Goal: Find specific page/section: Find specific page/section

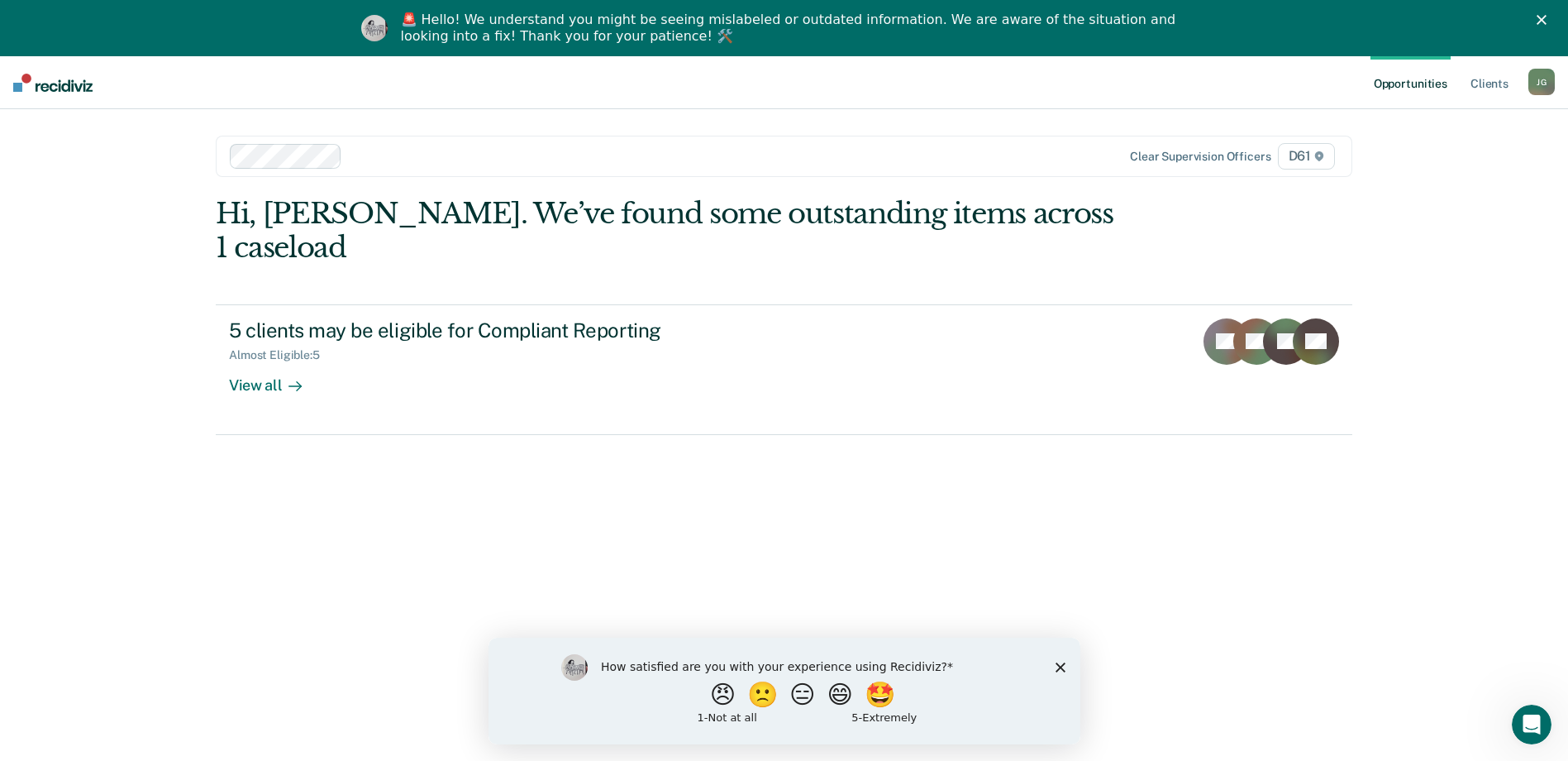
click at [1538, 87] on div "[PERSON_NAME]" at bounding box center [1541, 82] width 27 height 27
click at [1547, 20] on icon "Close" at bounding box center [1541, 19] width 10 height 10
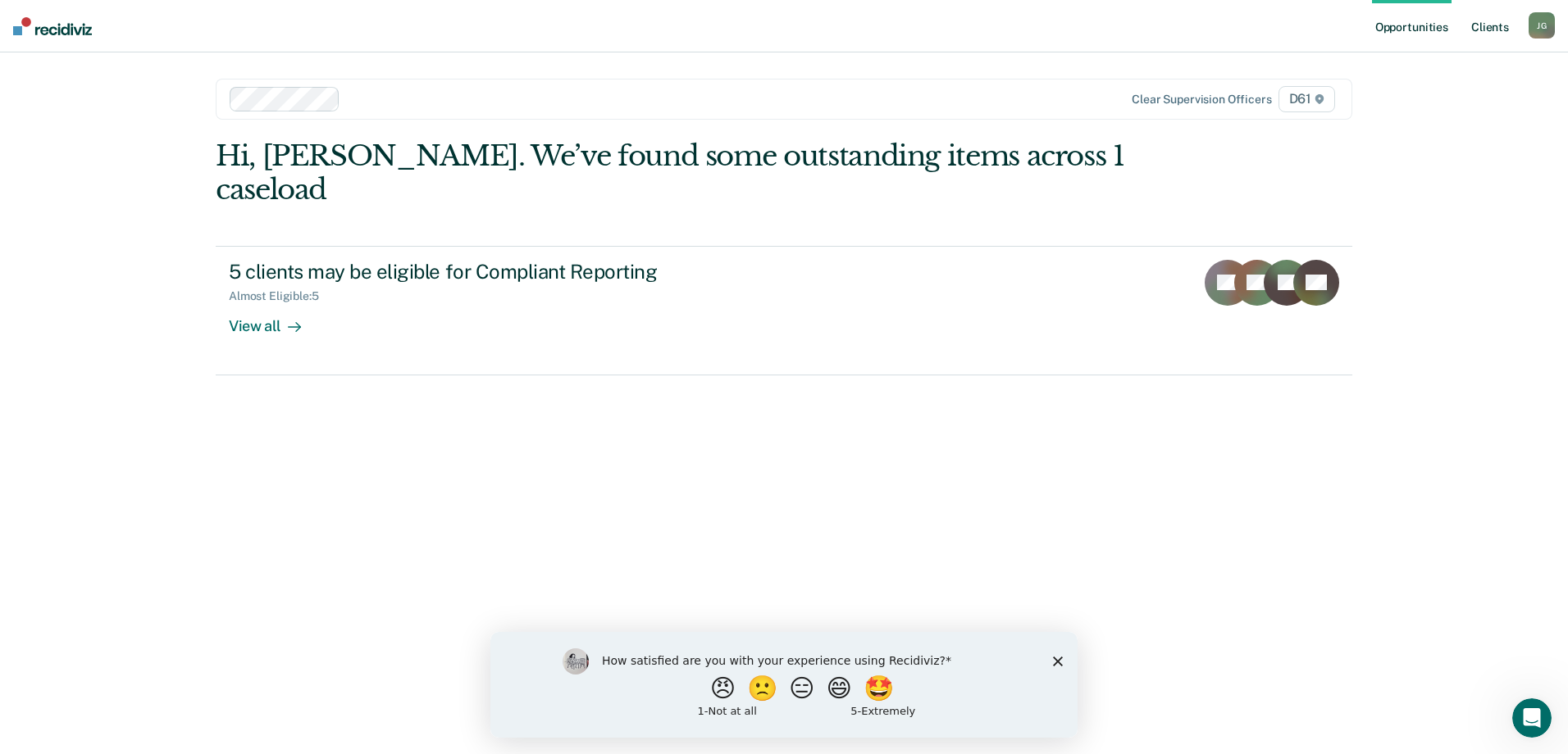
click at [1482, 28] on link "Client s" at bounding box center [1490, 26] width 44 height 53
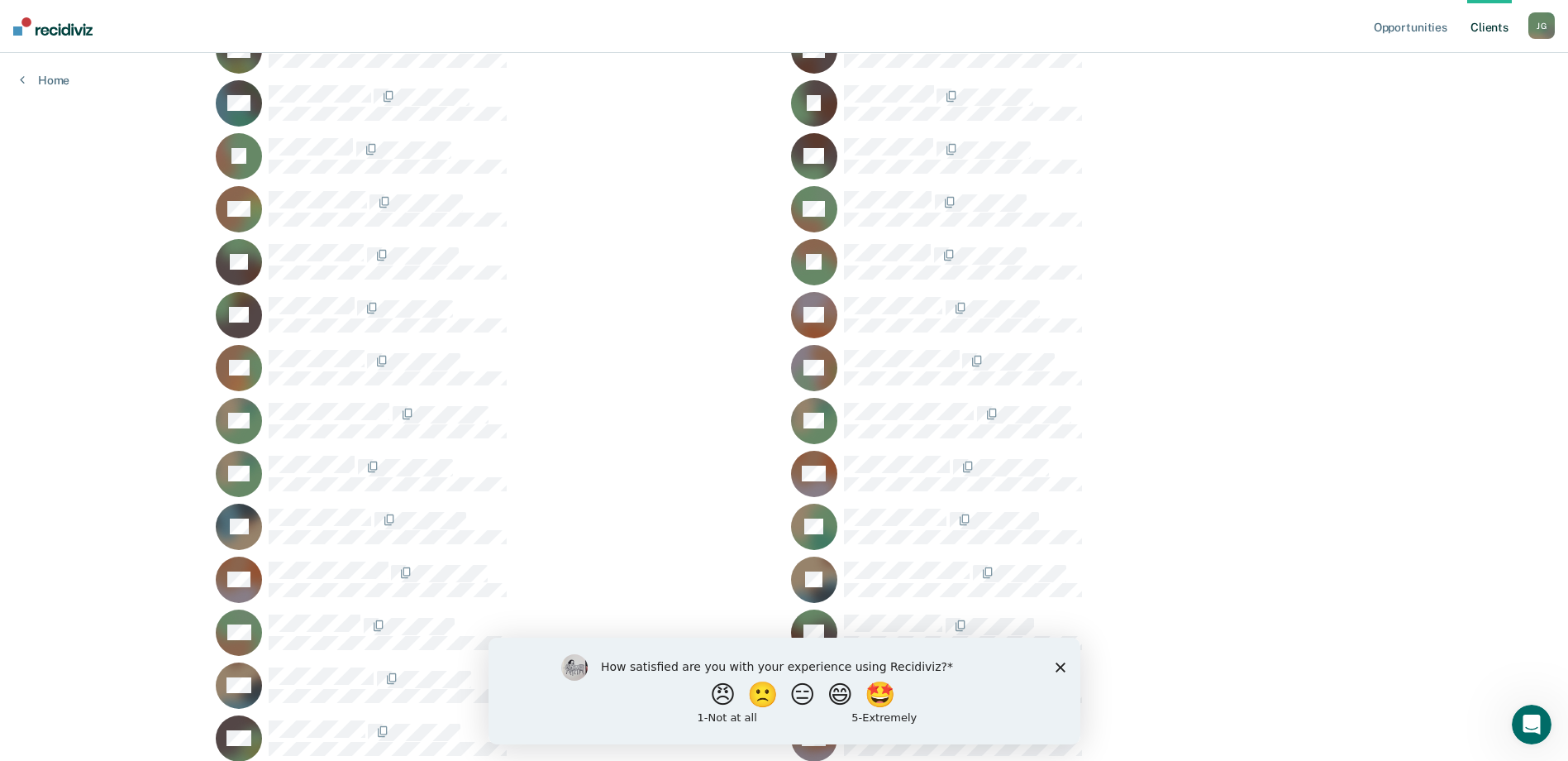
scroll to position [818, 0]
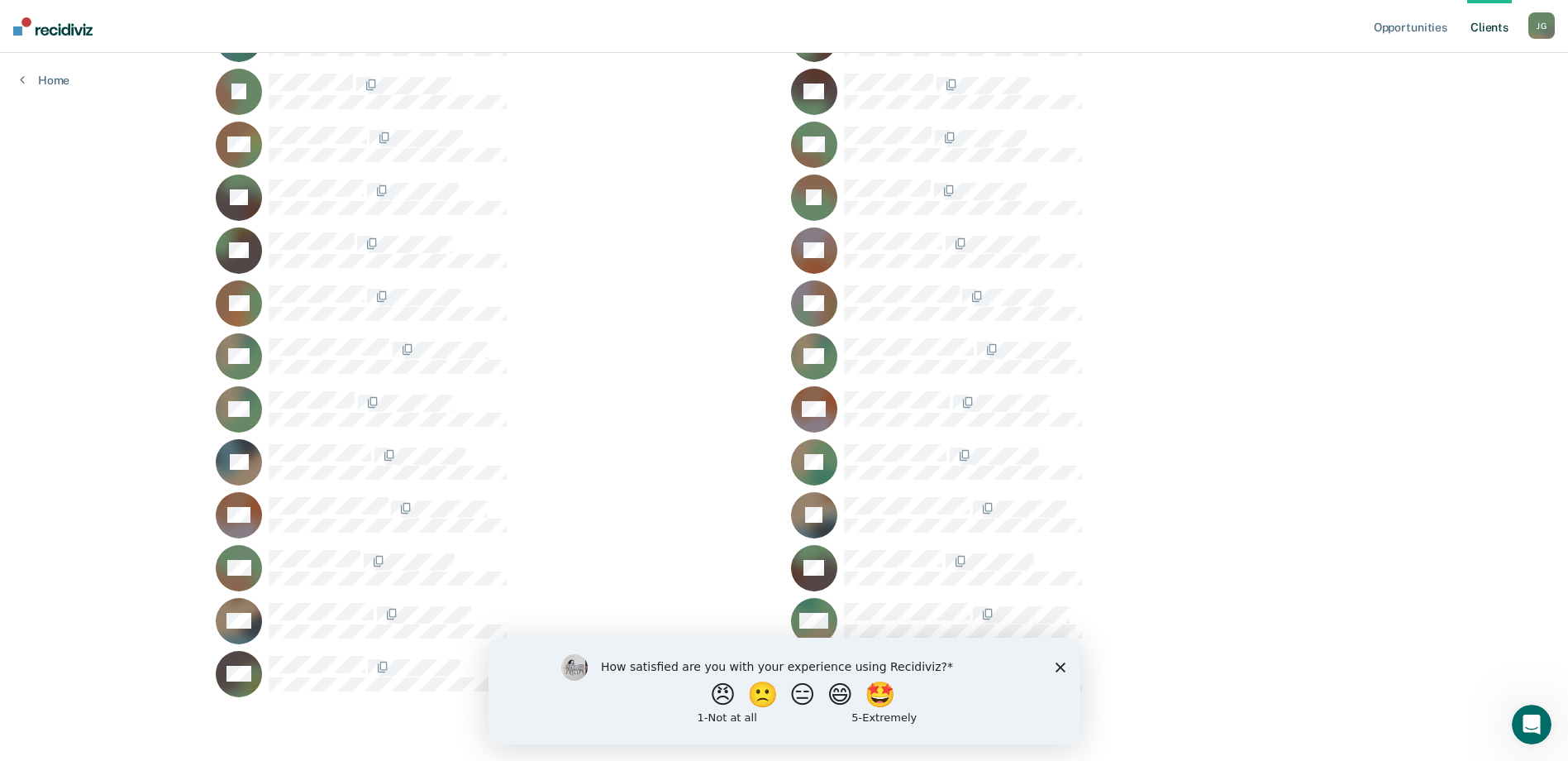
click at [1059, 670] on icon "Close survey" at bounding box center [1059, 667] width 10 height 10
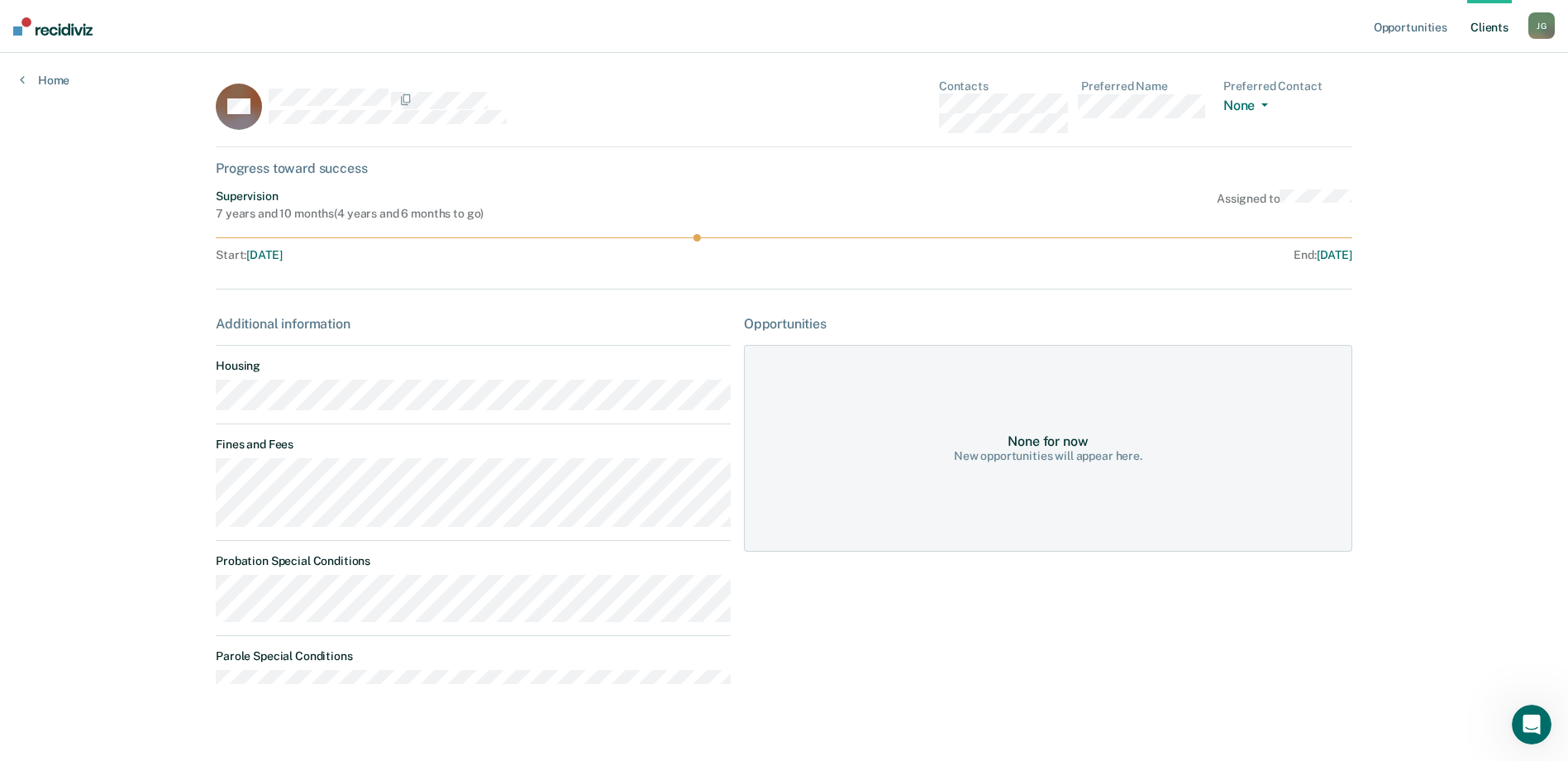
click at [1542, 24] on div "[PERSON_NAME]" at bounding box center [1541, 26] width 27 height 27
click at [1143, 194] on div "Supervision 7 years and 10 months ( 4 years and 6 months to go ) Assigned to" at bounding box center [784, 205] width 1137 height 31
click at [47, 83] on link "Home" at bounding box center [45, 80] width 49 height 15
